Goal: Navigation & Orientation: Find specific page/section

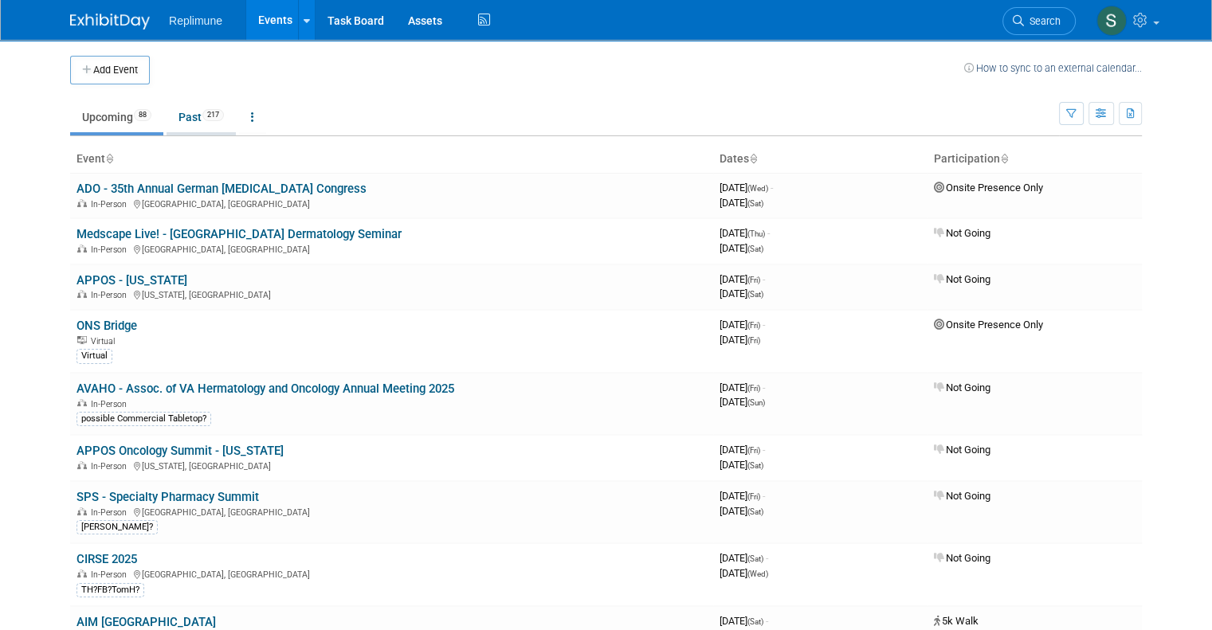
click at [175, 118] on link "Past 217" at bounding box center [201, 117] width 69 height 30
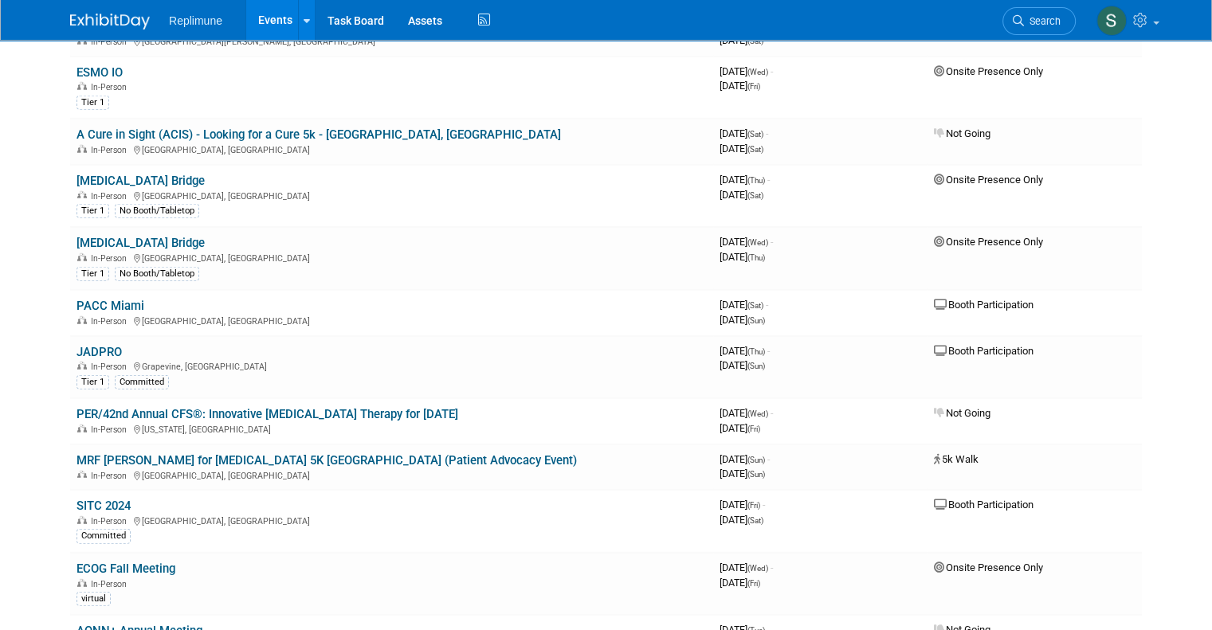
scroll to position [4383, 0]
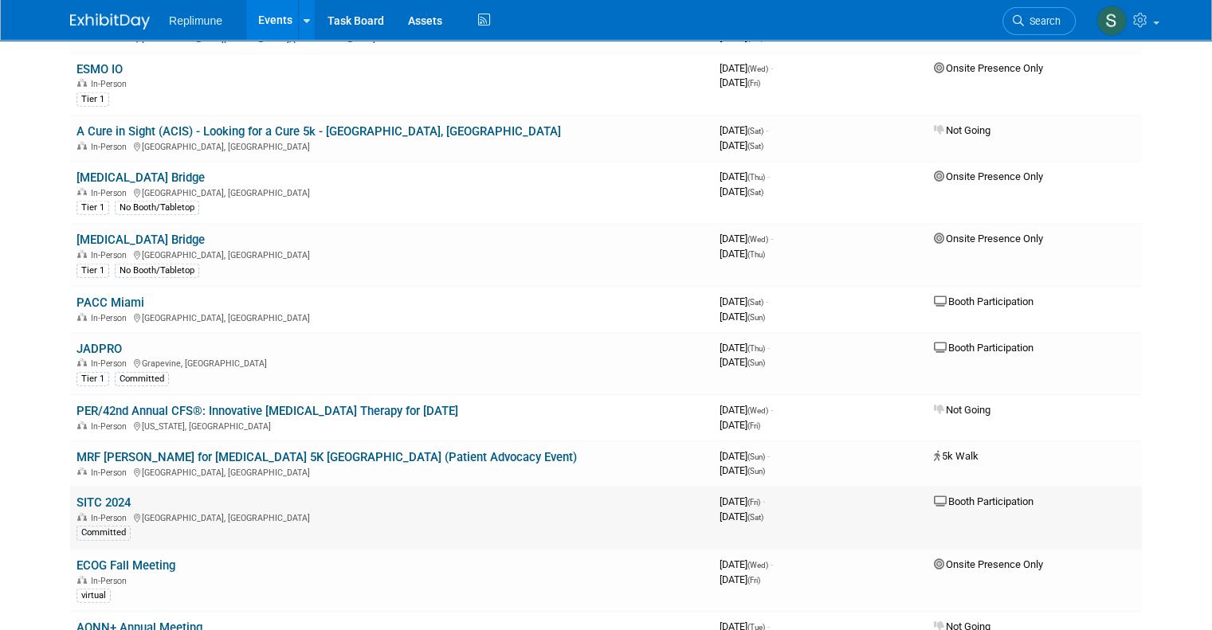
click at [102, 496] on link "SITC 2024" at bounding box center [104, 503] width 54 height 14
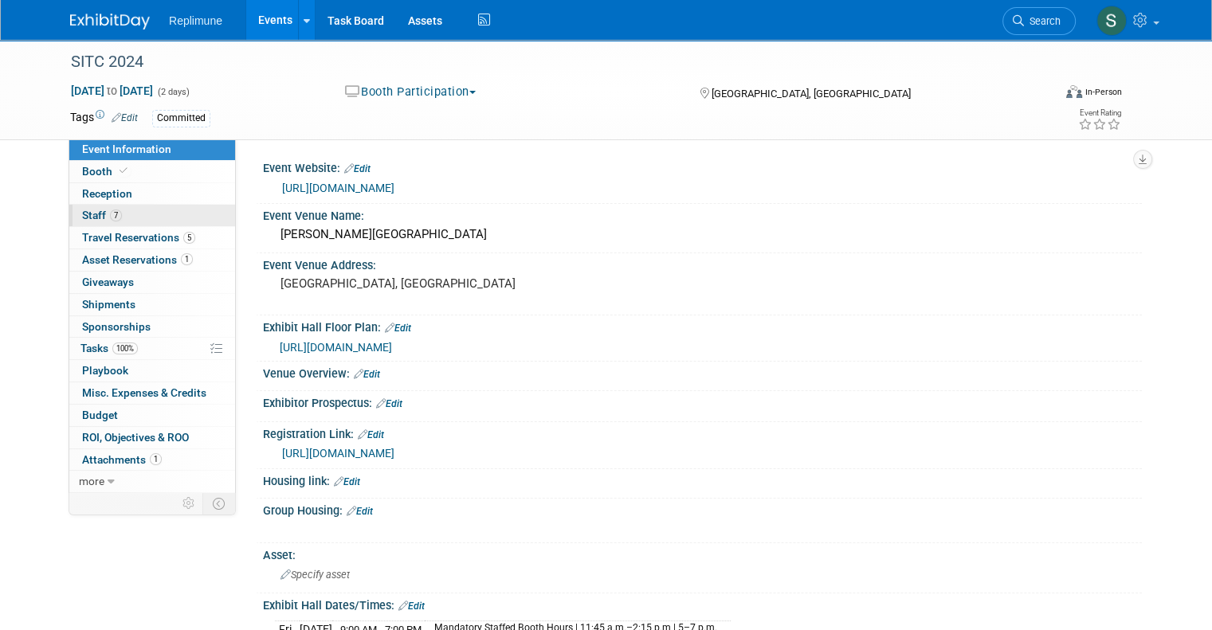
click at [82, 216] on span "Staff 7" at bounding box center [102, 215] width 40 height 13
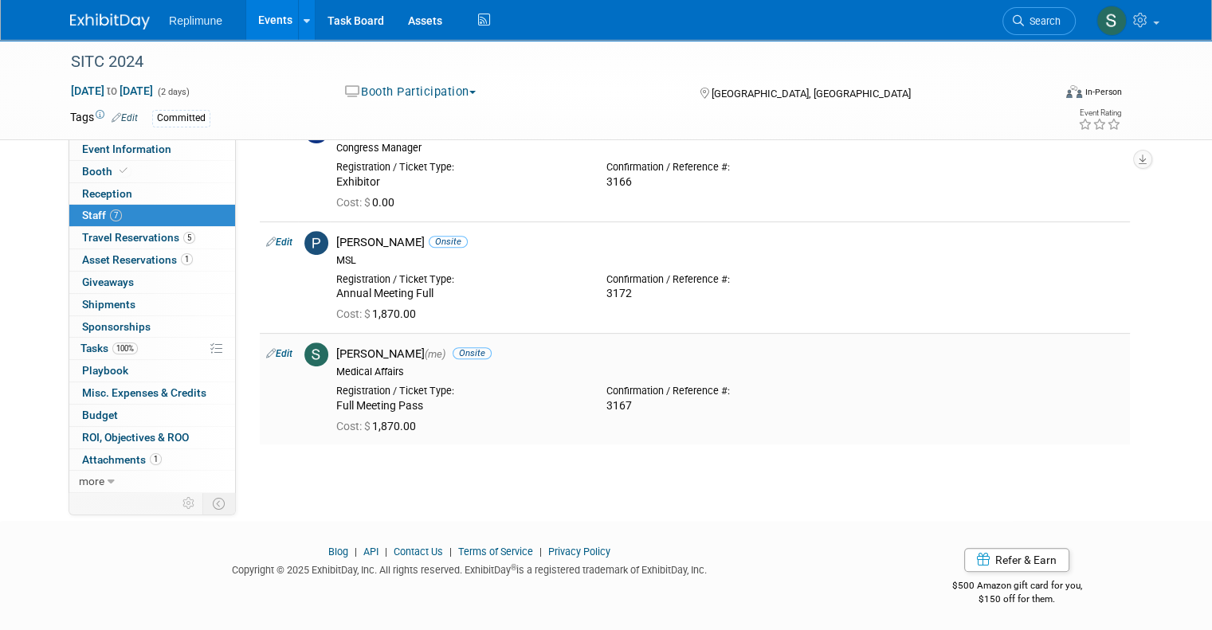
scroll to position [540, 0]
click at [112, 241] on span "Travel Reservations 5" at bounding box center [138, 237] width 113 height 13
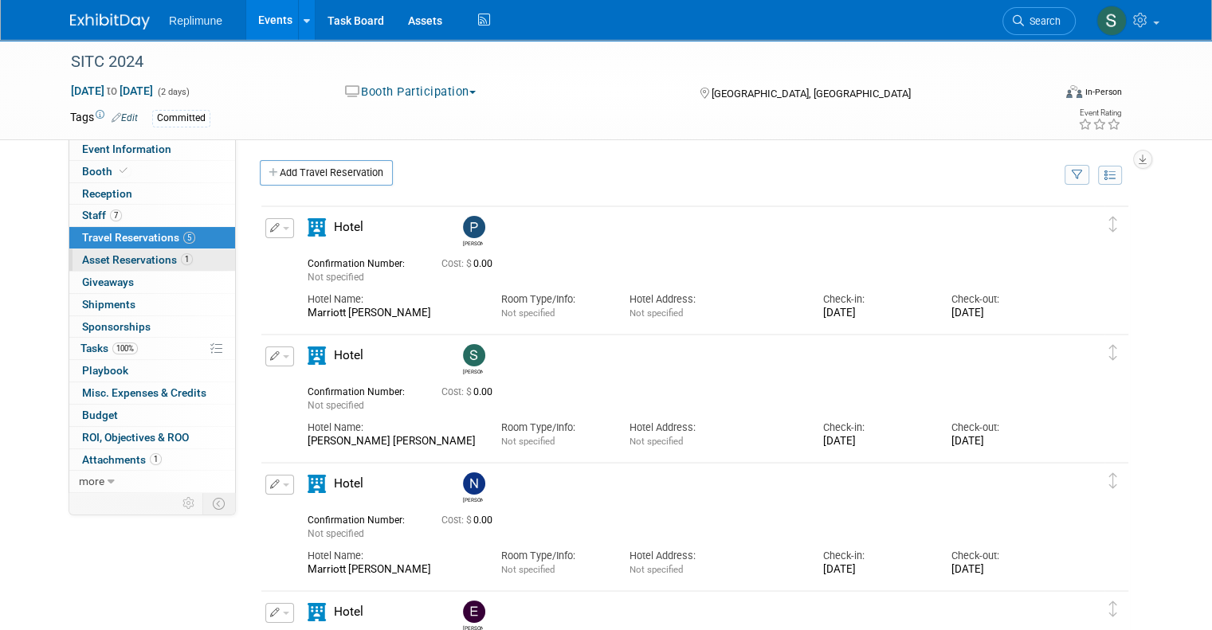
click at [118, 259] on span "Asset Reservations 1" at bounding box center [137, 259] width 111 height 13
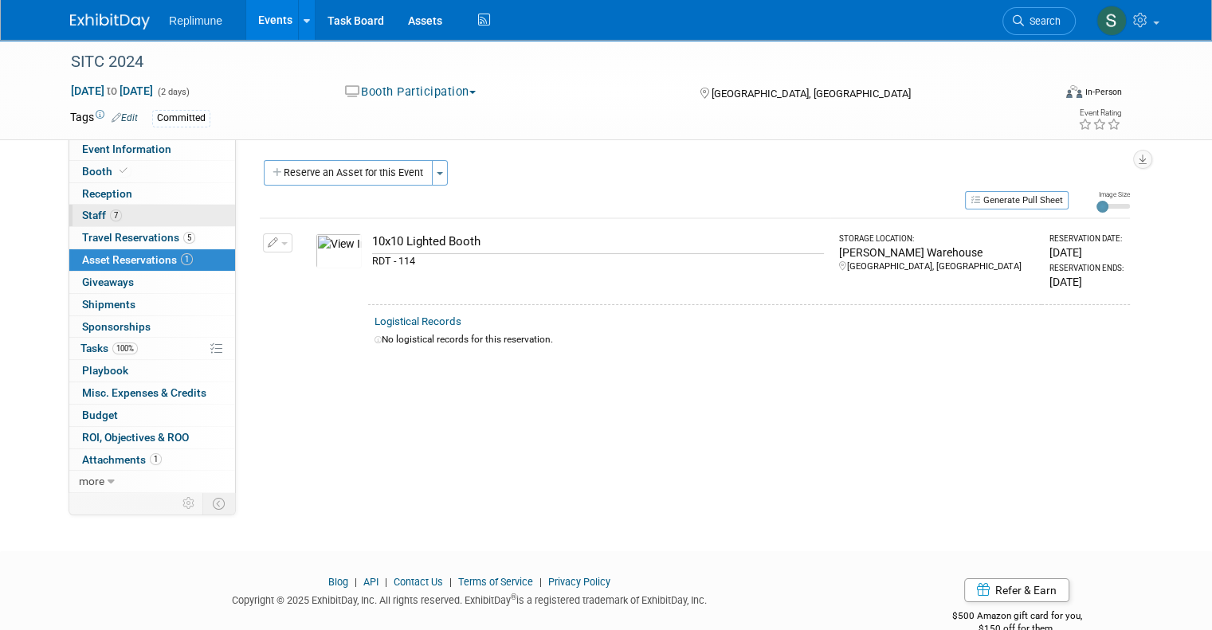
click at [82, 221] on span "Staff 7" at bounding box center [102, 215] width 40 height 13
